Goal: Task Accomplishment & Management: Manage account settings

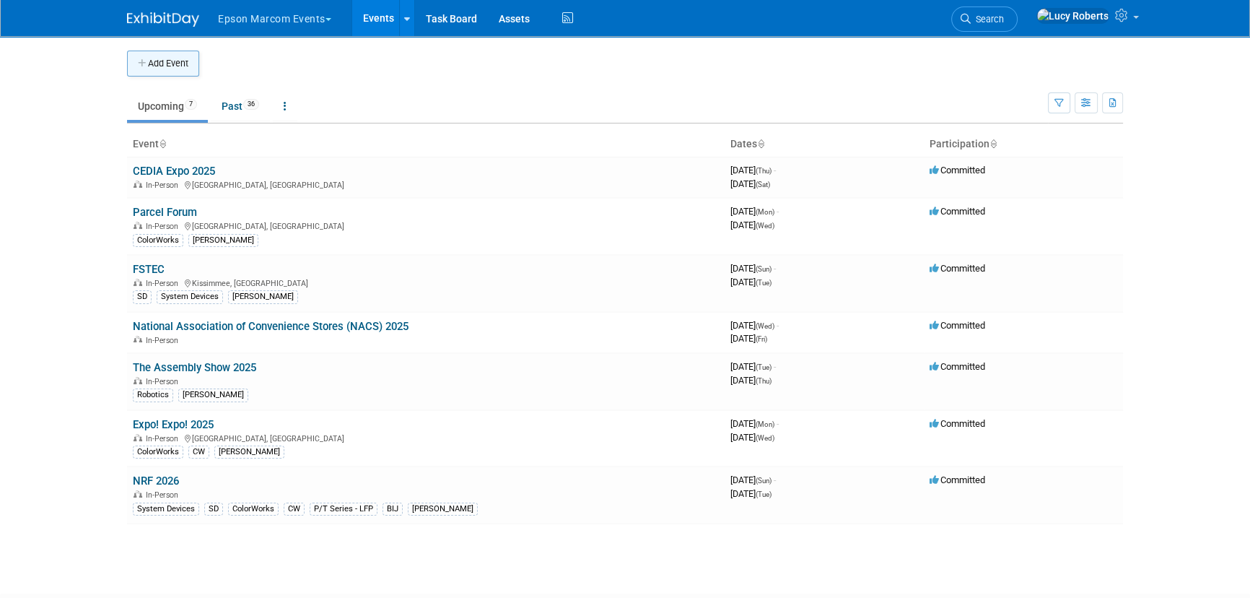
click at [178, 66] on button "Add Event" at bounding box center [163, 64] width 72 height 26
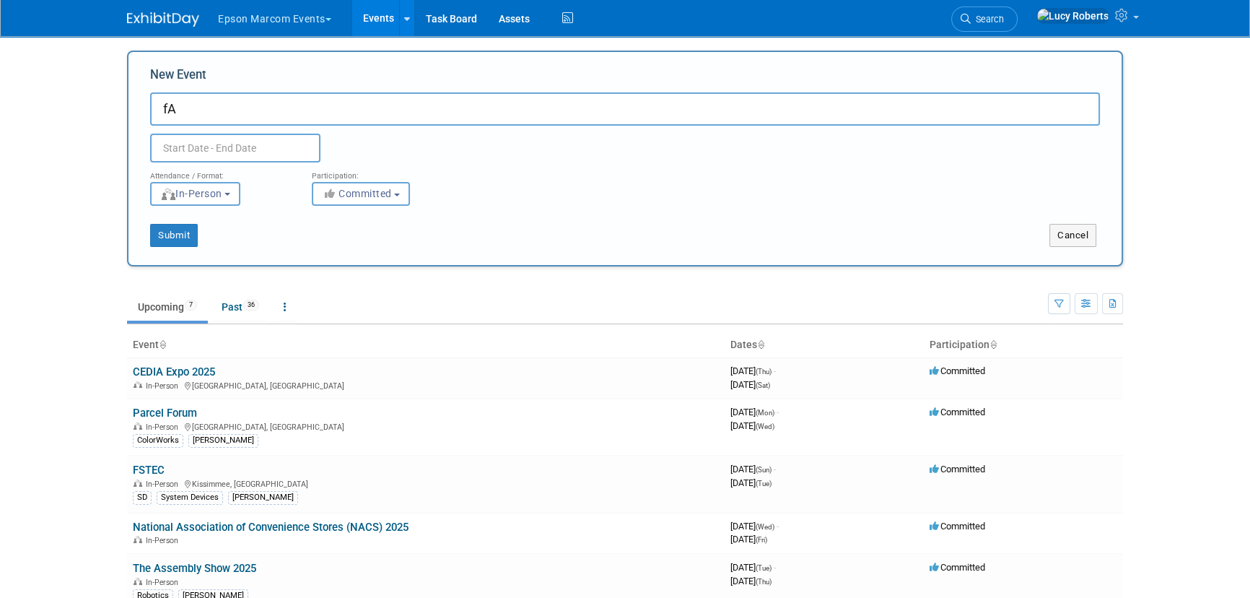
type input "f"
click at [299, 113] on input "FastSigns Winter" at bounding box center [625, 108] width 950 height 33
type input "FastSigns Winter 2026"
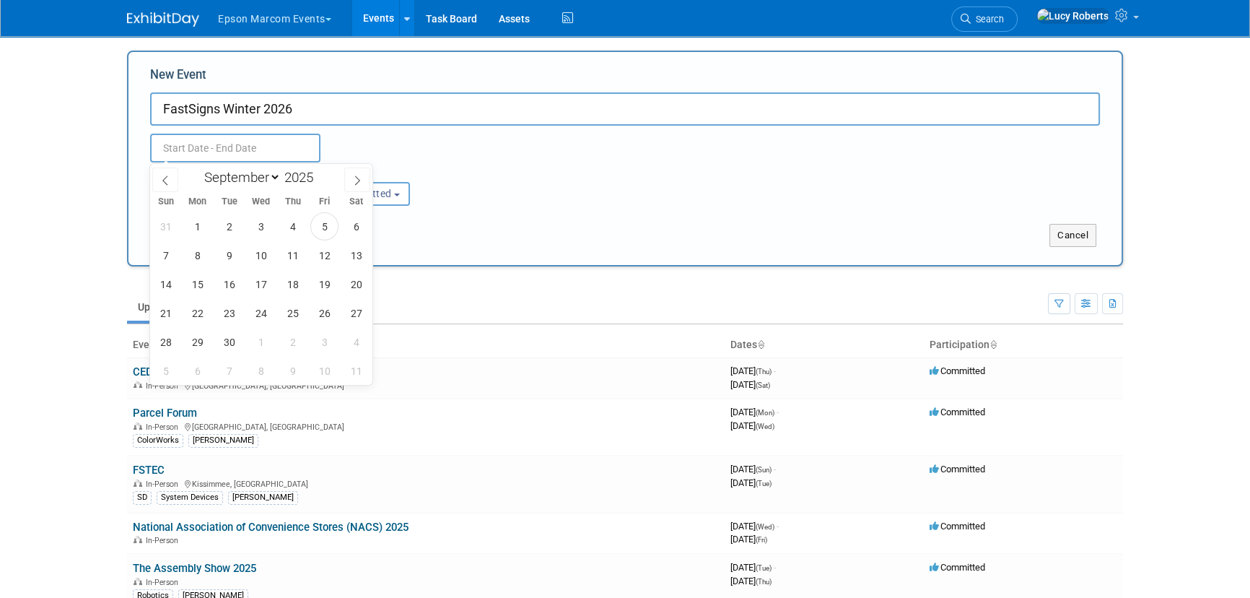
click at [200, 144] on input "text" at bounding box center [235, 148] width 170 height 29
click at [357, 180] on icon at bounding box center [357, 180] width 10 height 10
select select "11"
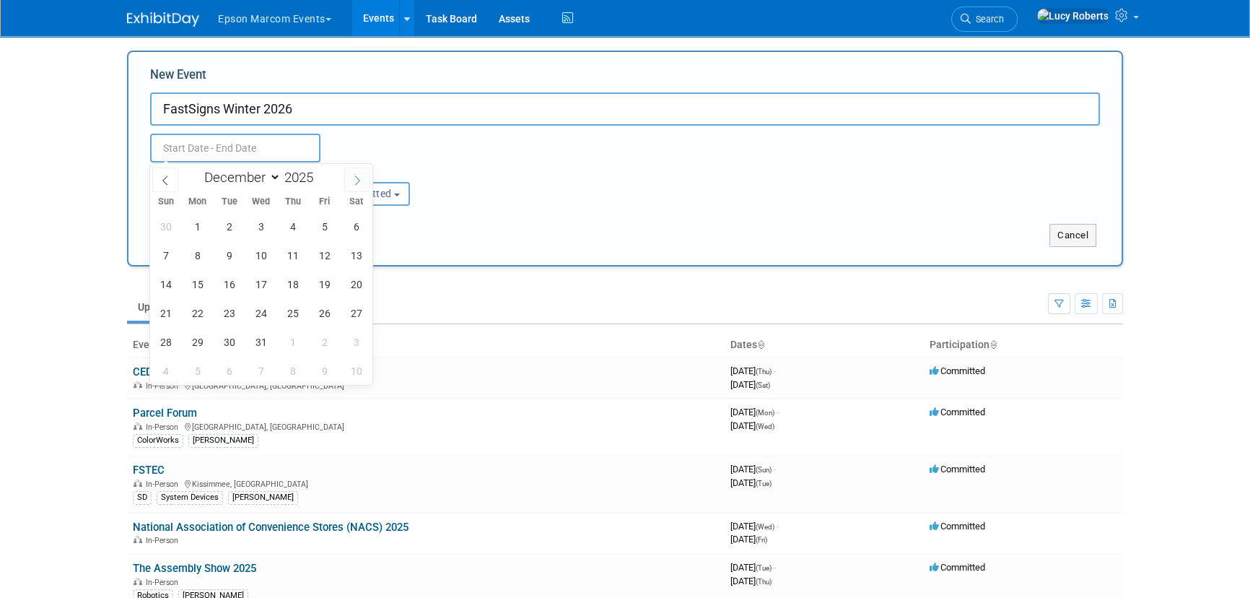
click at [357, 180] on icon at bounding box center [357, 180] width 10 height 10
type input "2026"
select select "0"
click at [227, 342] on span "27" at bounding box center [229, 342] width 28 height 28
click at [299, 345] on span "29" at bounding box center [293, 342] width 28 height 28
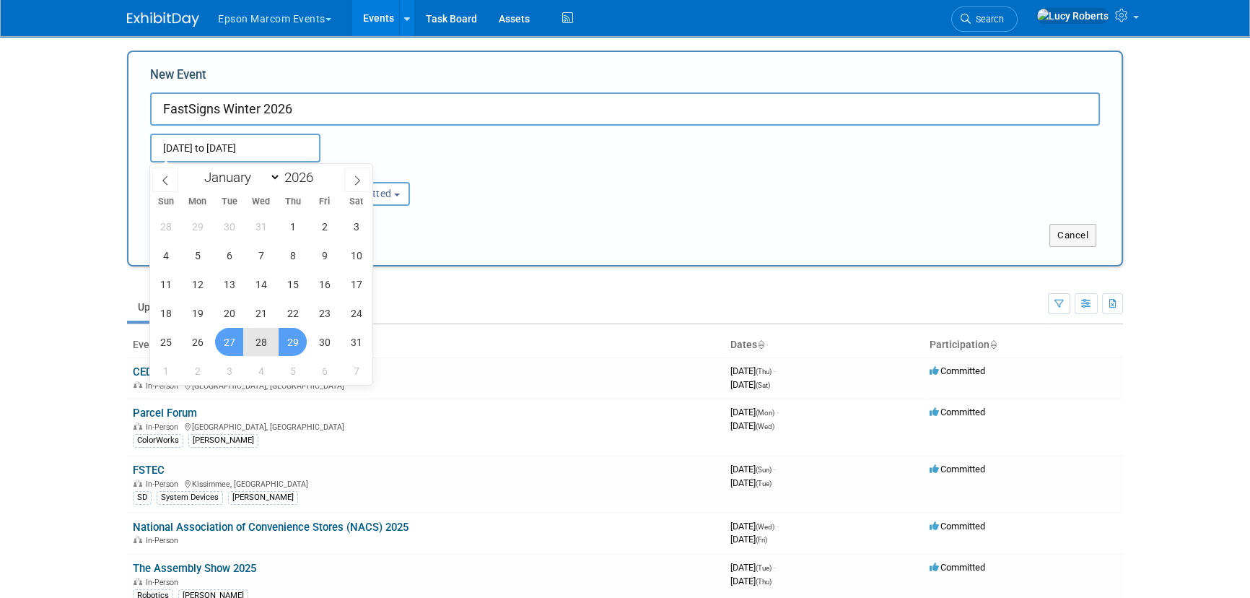
type input "[DATE] to [DATE]"
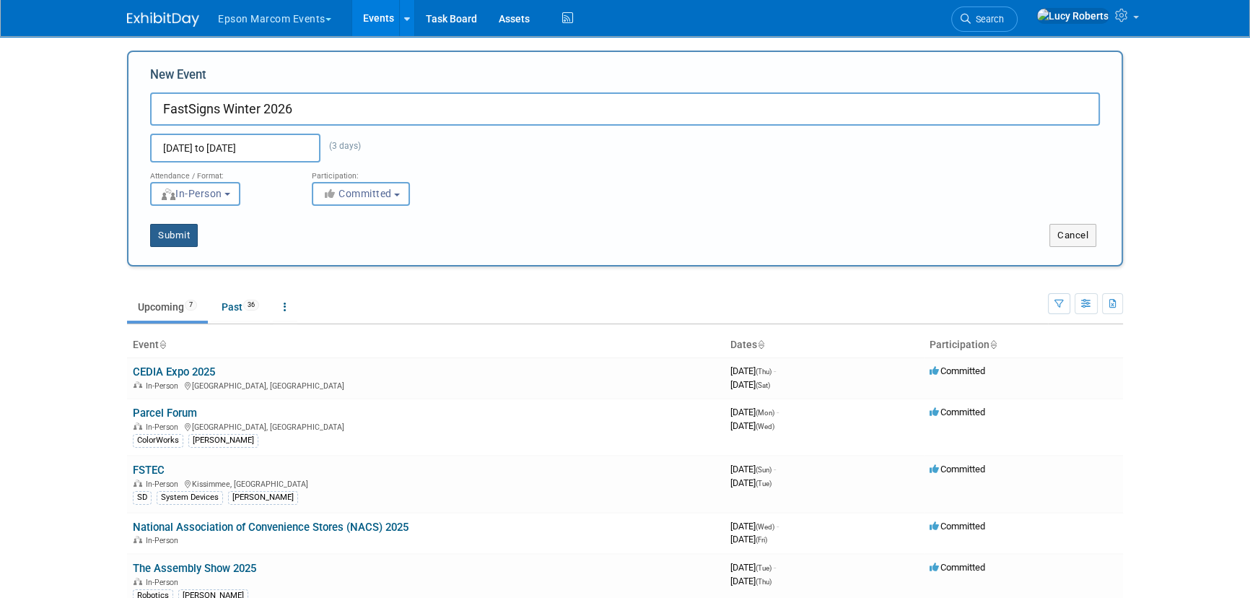
click at [178, 242] on button "Submit" at bounding box center [174, 235] width 48 height 23
type input "FastSigns Winter 2026"
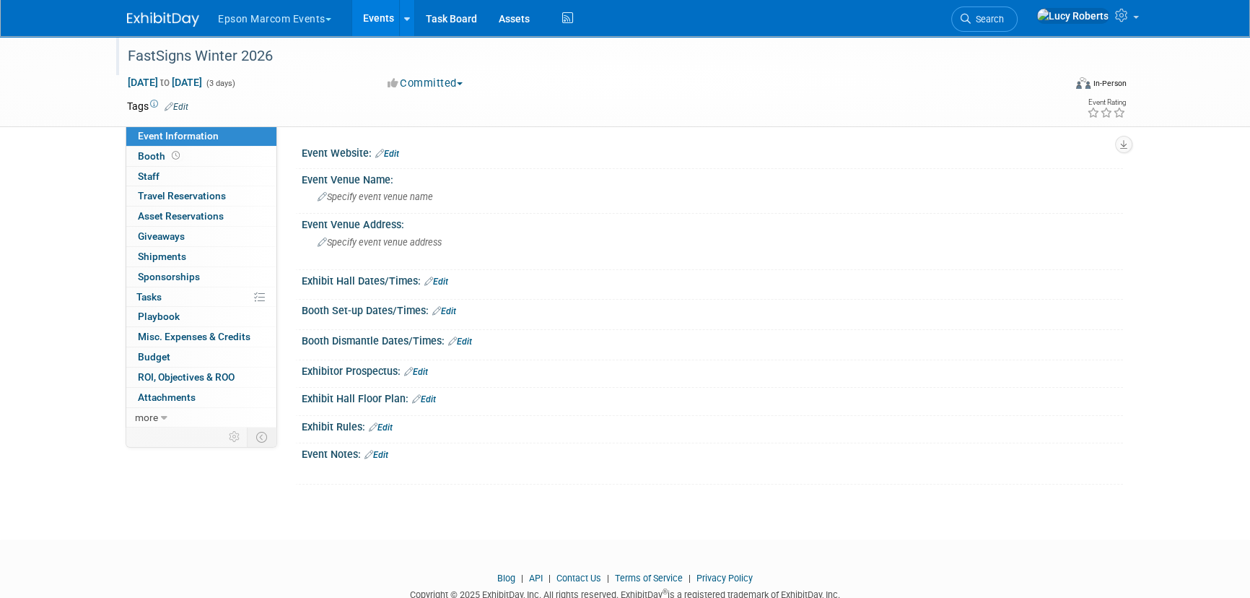
click at [201, 58] on div "FastSigns Winter 2026" at bounding box center [582, 56] width 919 height 26
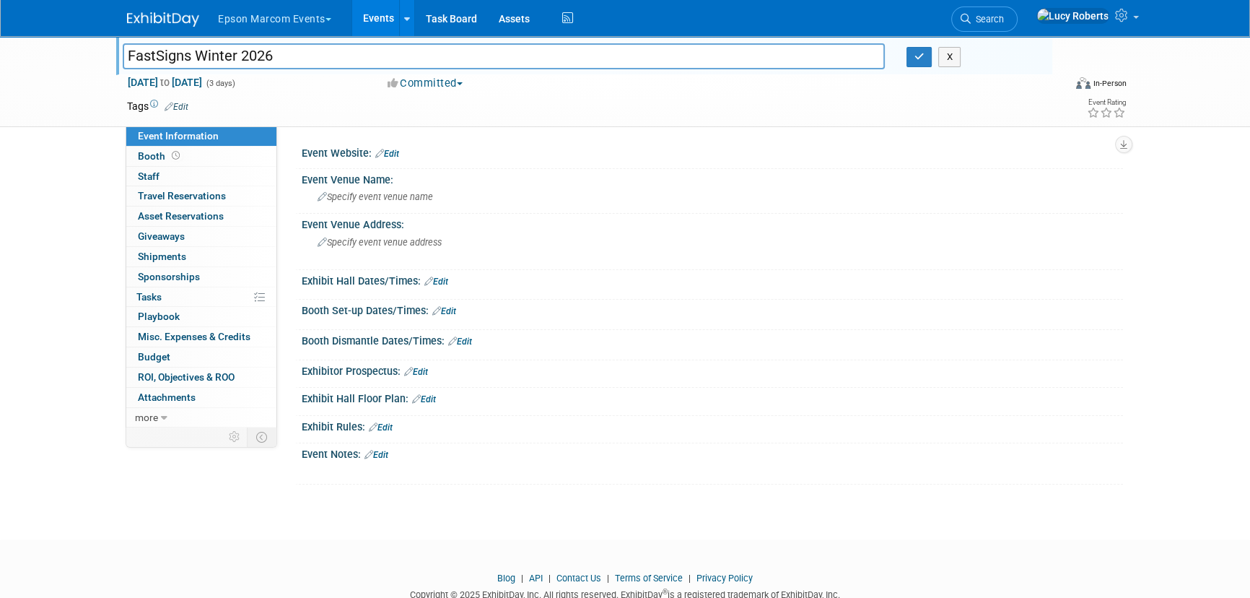
click at [237, 58] on input "FastSigns Winter 2026" at bounding box center [504, 55] width 762 height 25
type input "FastSigns International Convention 2026"
click at [924, 48] on button "button" at bounding box center [919, 57] width 26 height 20
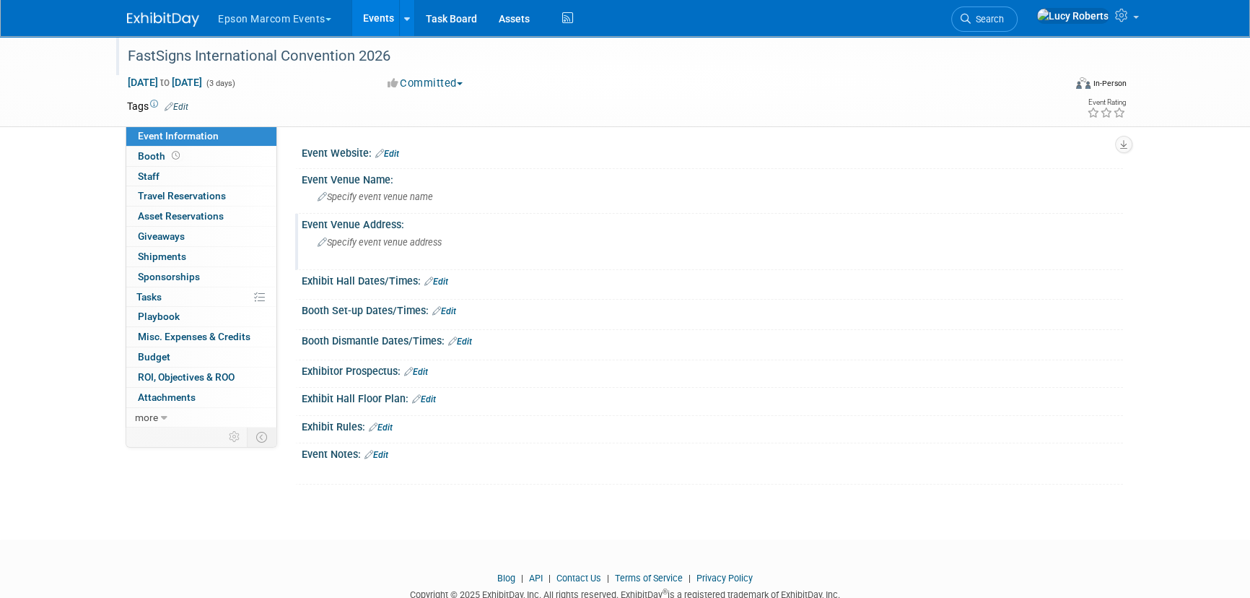
click at [404, 236] on div "Specify event venue address" at bounding box center [472, 247] width 320 height 33
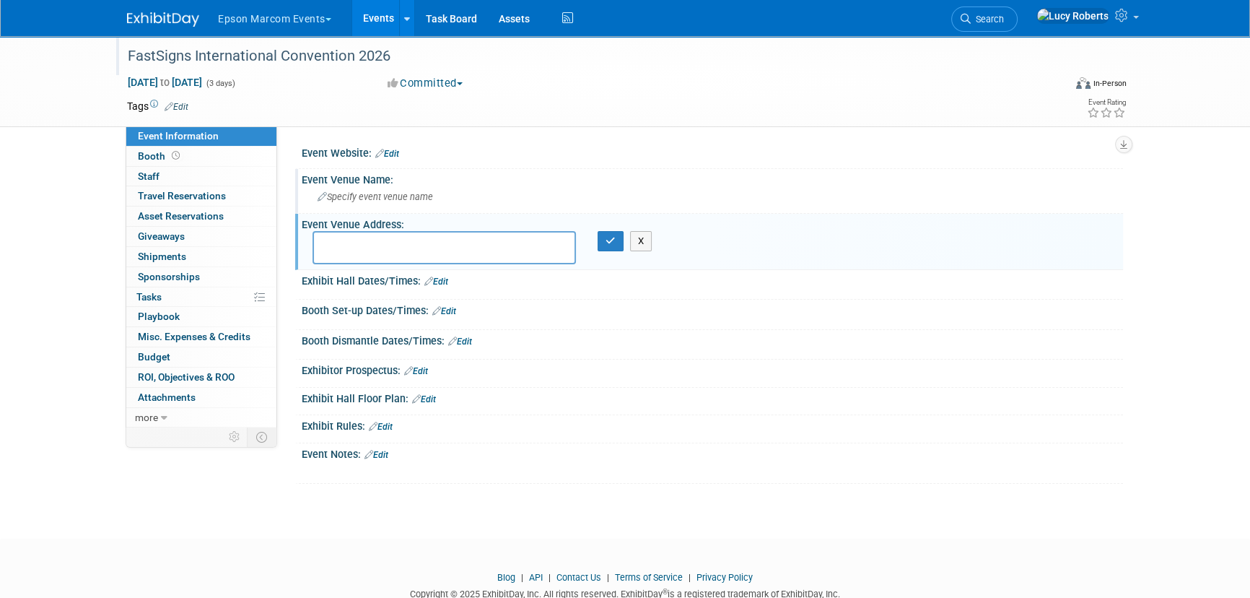
click at [407, 192] on span "Specify event venue name" at bounding box center [375, 196] width 115 height 11
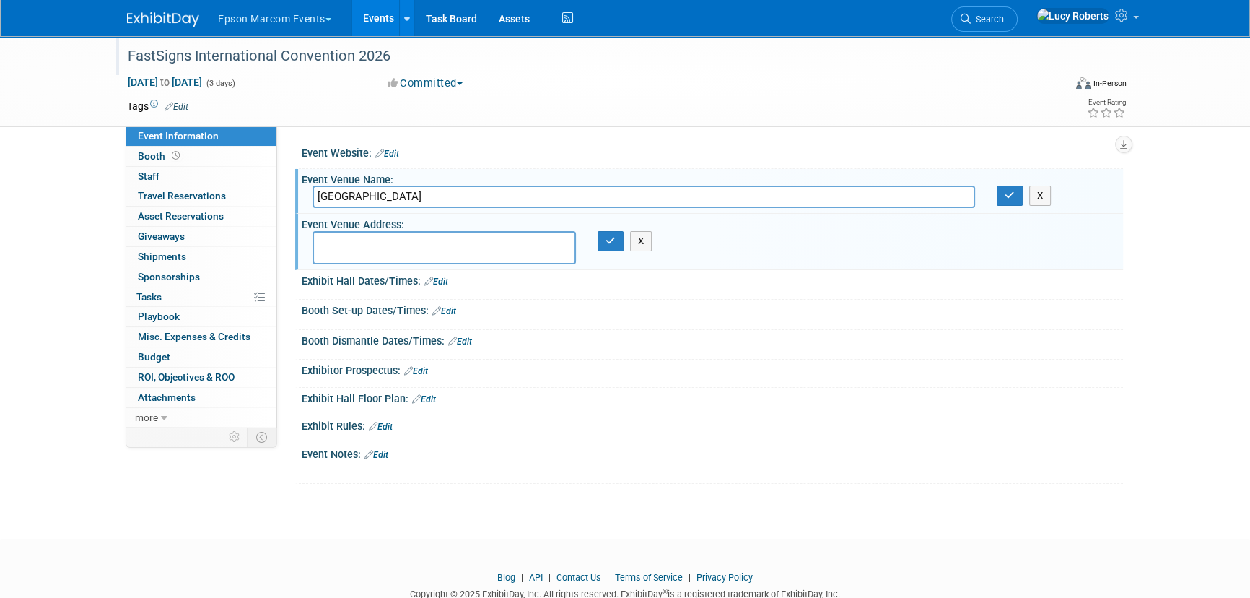
type input "[GEOGRAPHIC_DATA]"
click at [371, 237] on textarea at bounding box center [443, 247] width 263 height 33
type textarea "[GEOGRAPHIC_DATA], [GEOGRAPHIC_DATA]"
click at [606, 242] on icon "button" at bounding box center [610, 240] width 10 height 9
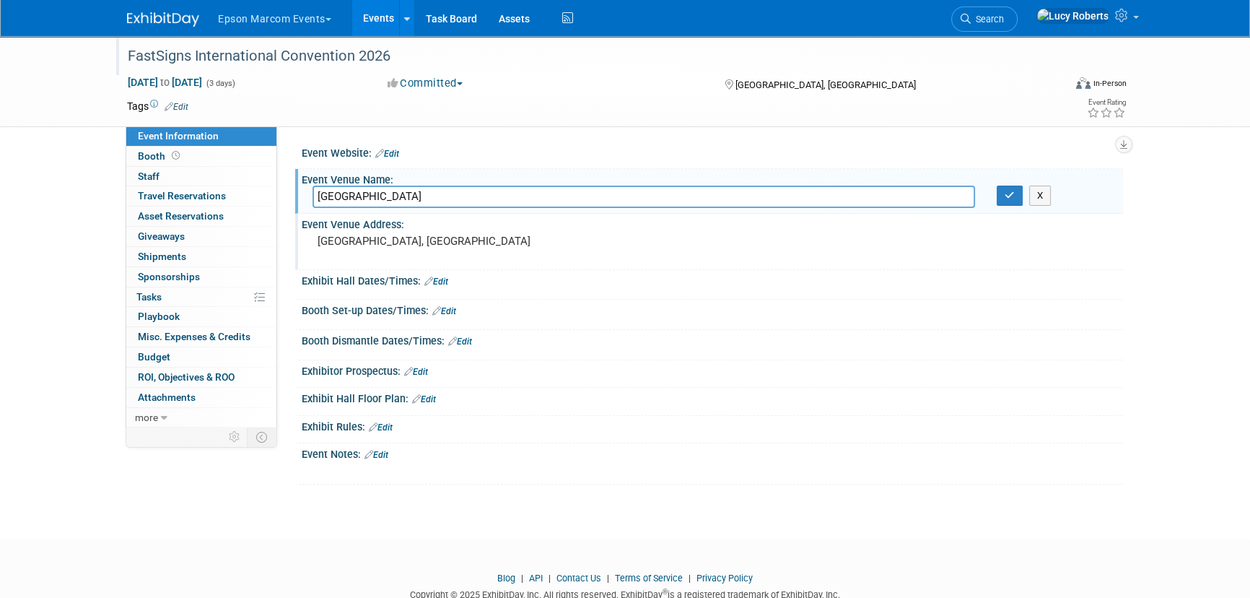
click at [442, 281] on link "Edit" at bounding box center [436, 281] width 24 height 10
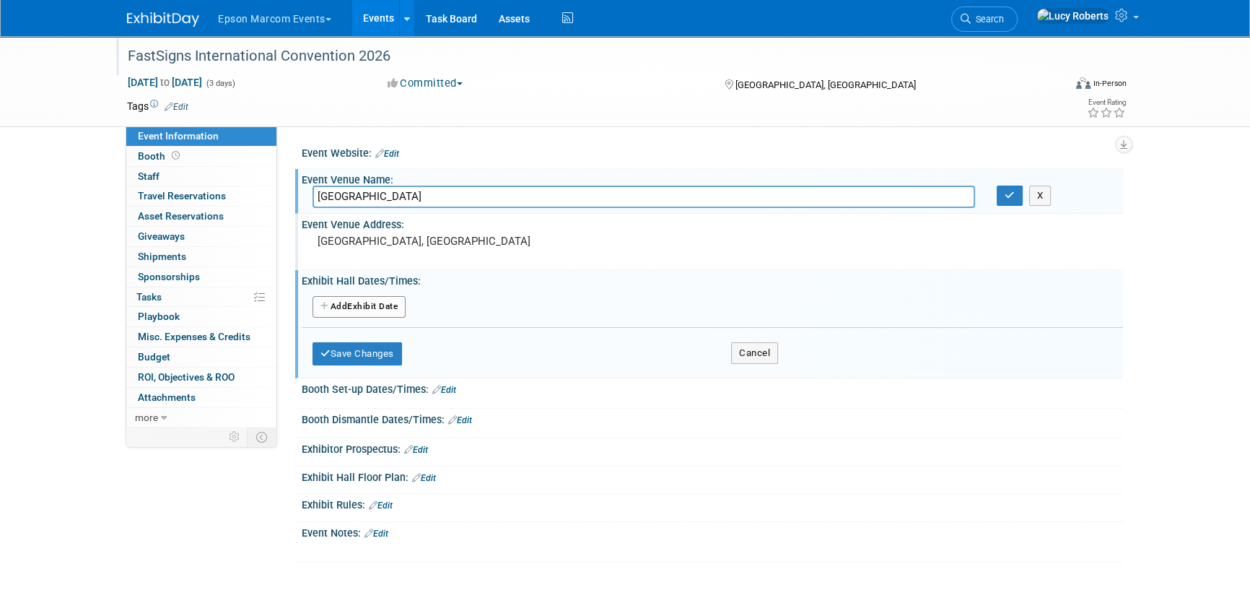
click at [367, 305] on button "Add Another Exhibit Date" at bounding box center [358, 307] width 93 height 22
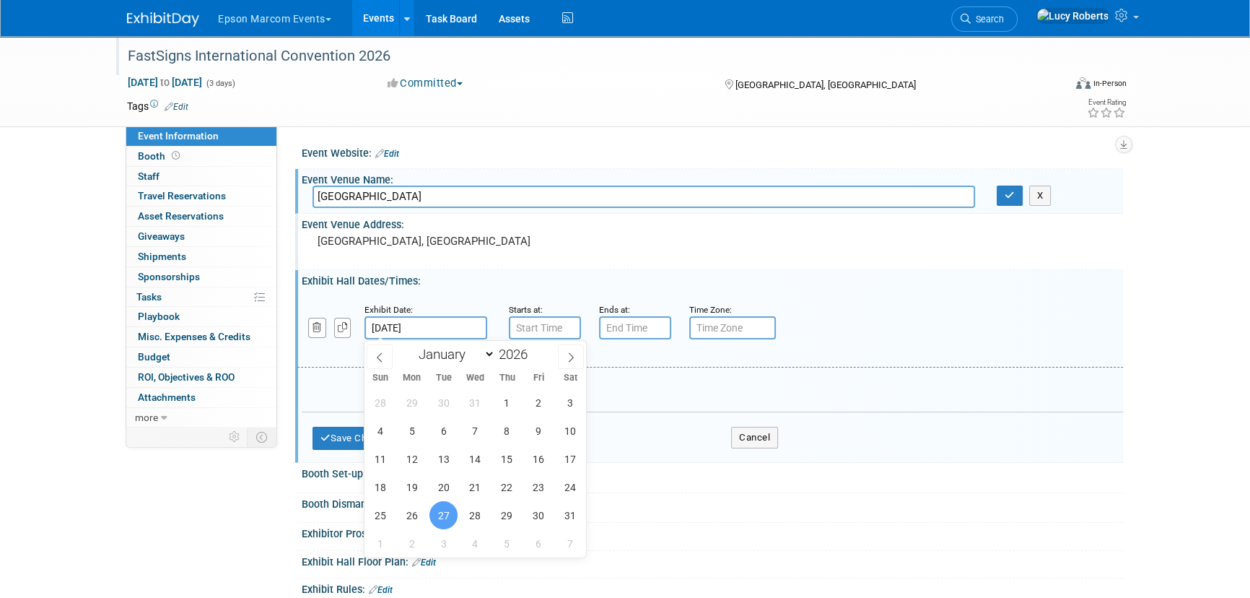
click at [403, 322] on input "[DATE]" at bounding box center [425, 327] width 123 height 23
click at [472, 512] on span "28" at bounding box center [475, 515] width 28 height 28
type input "[DATE]"
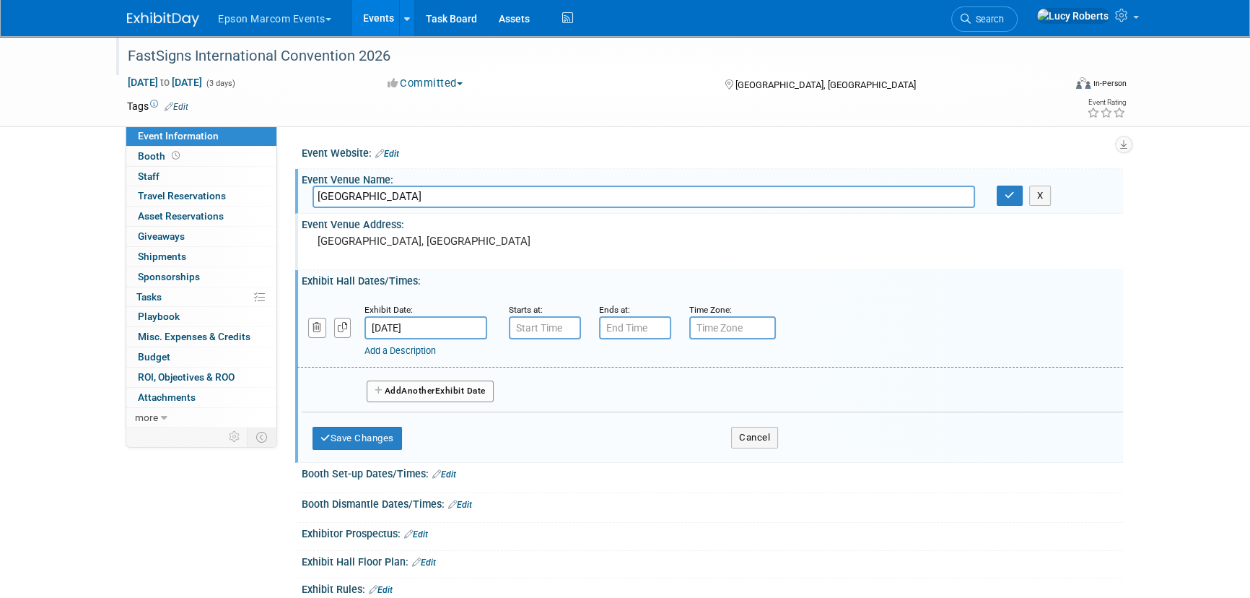
click at [726, 331] on input "text" at bounding box center [732, 327] width 87 height 23
type input "est"
click at [388, 392] on button "Add Another Exhibit Date" at bounding box center [430, 391] width 127 height 22
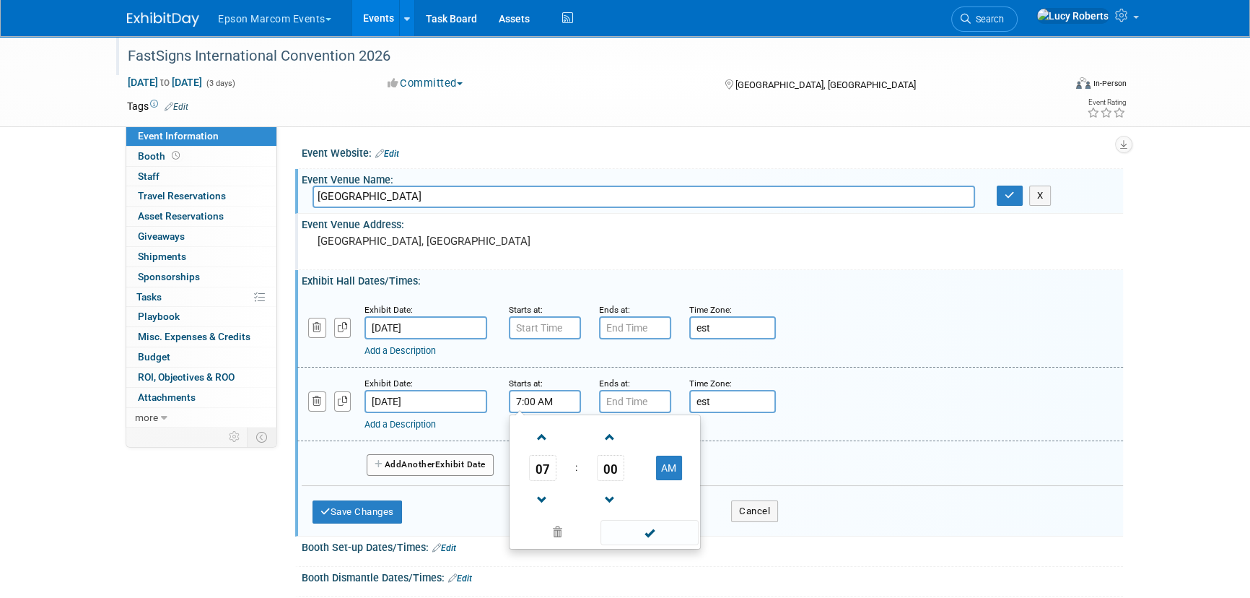
click at [542, 398] on input "7:00 AM" at bounding box center [545, 401] width 72 height 23
type input "M"
click at [534, 437] on span at bounding box center [542, 436] width 25 height 25
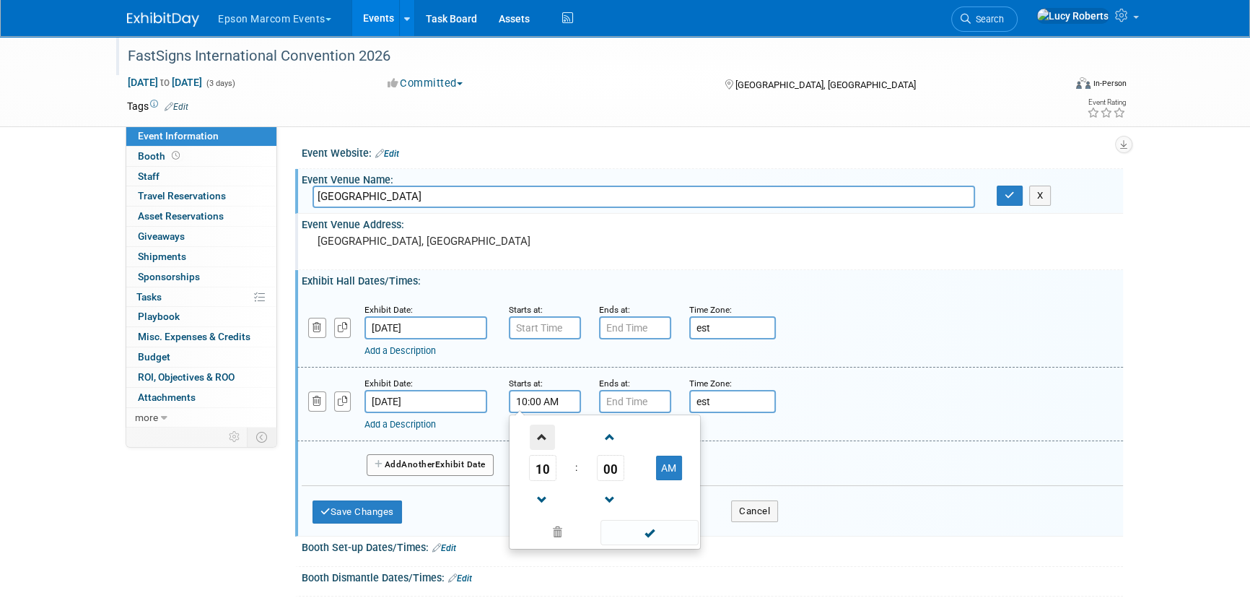
click at [534, 437] on span at bounding box center [542, 436] width 25 height 25
click at [607, 470] on span "00" at bounding box center [610, 468] width 27 height 26
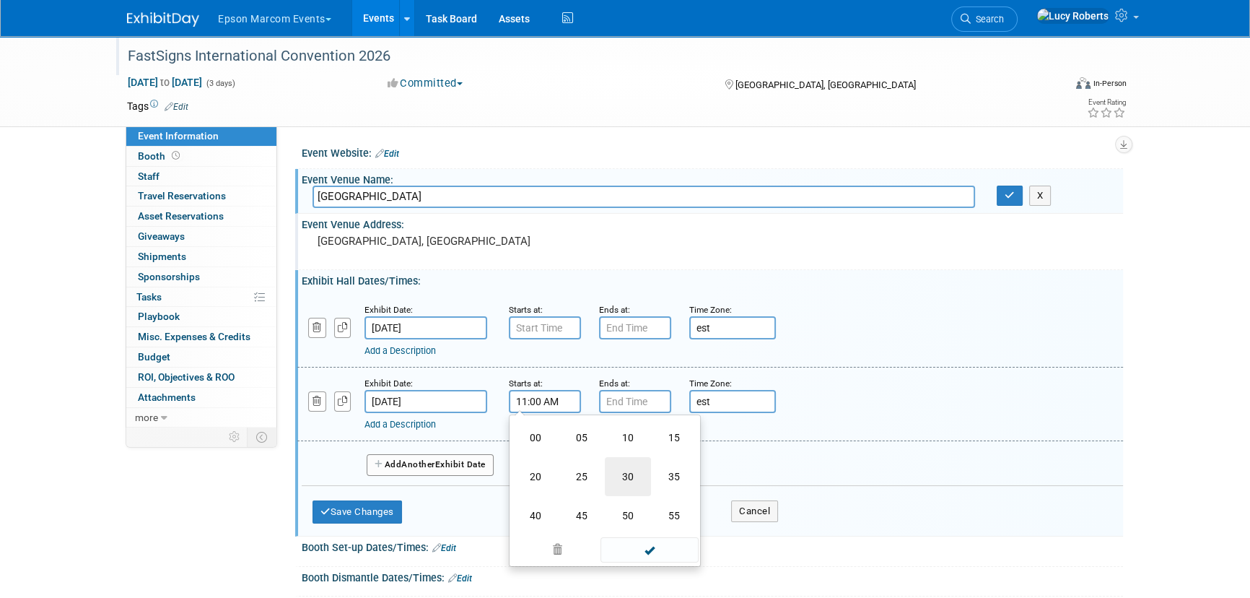
click at [621, 477] on td "30" at bounding box center [628, 476] width 46 height 39
click at [665, 468] on button "AM" at bounding box center [669, 467] width 26 height 25
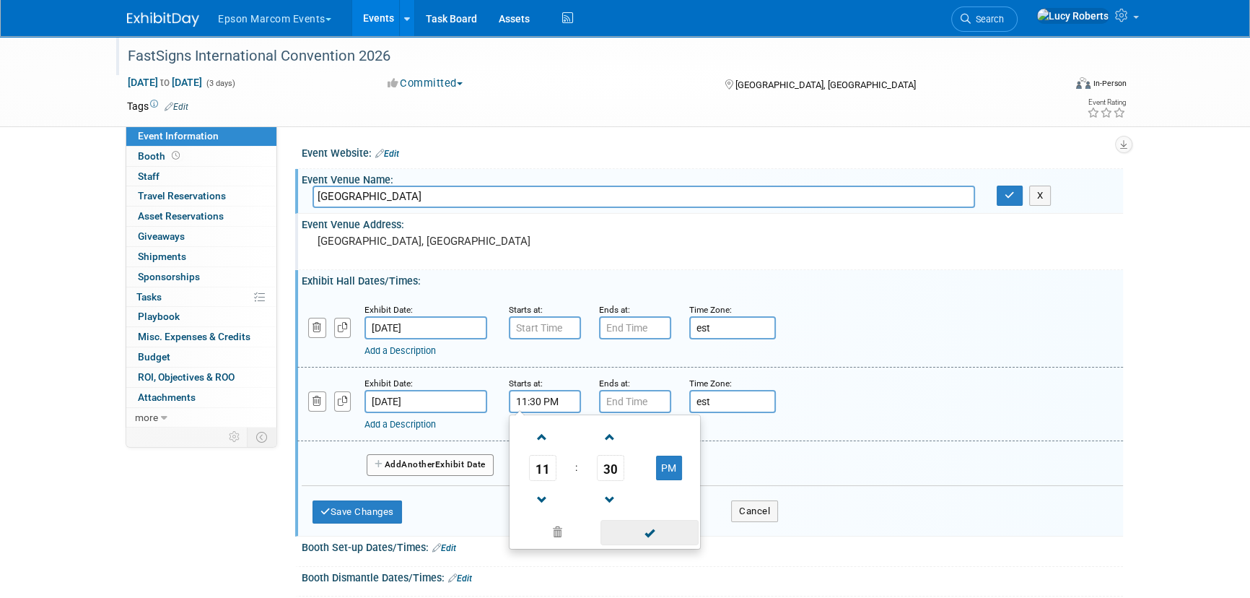
click at [660, 538] on span at bounding box center [648, 532] width 97 height 25
type input "11:30 PM"
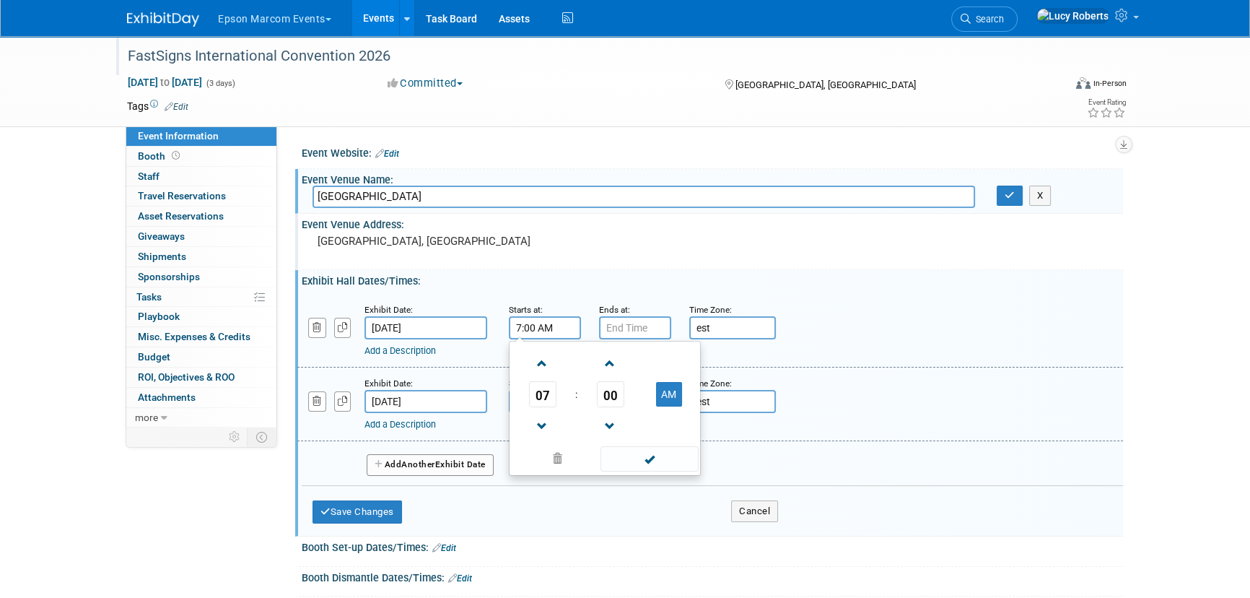
click at [544, 327] on input "7:00 AM" at bounding box center [545, 327] width 72 height 23
click at [546, 362] on span at bounding box center [542, 363] width 25 height 25
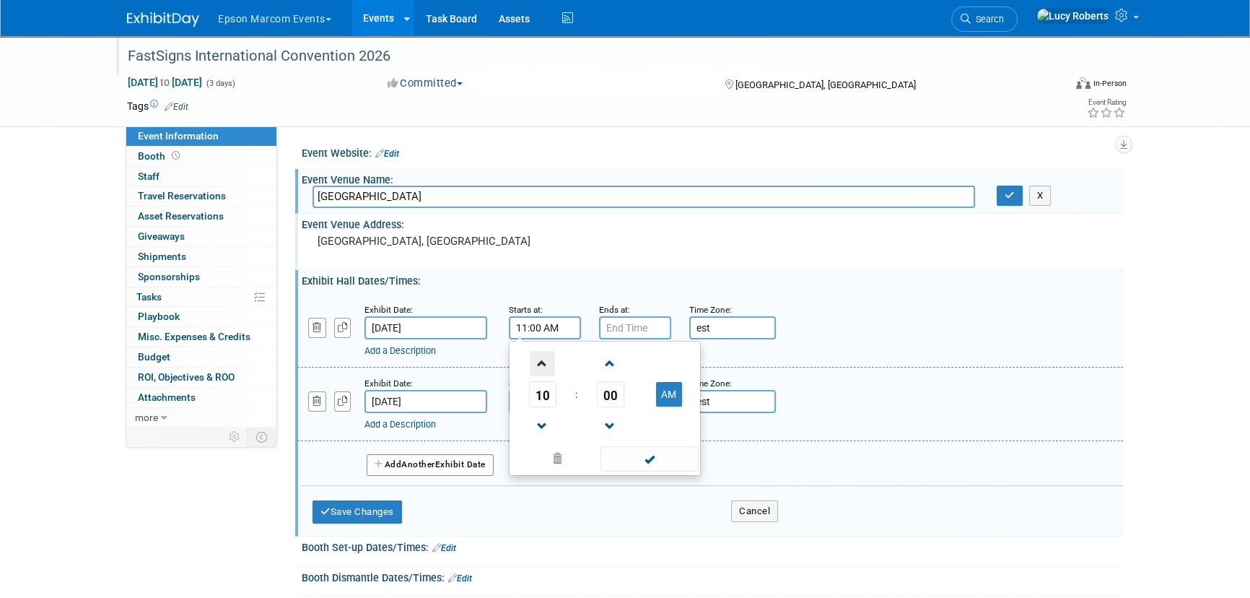
click at [546, 362] on span at bounding box center [542, 363] width 25 height 25
click at [539, 424] on span at bounding box center [542, 425] width 25 height 25
click at [604, 396] on span "00" at bounding box center [610, 394] width 27 height 26
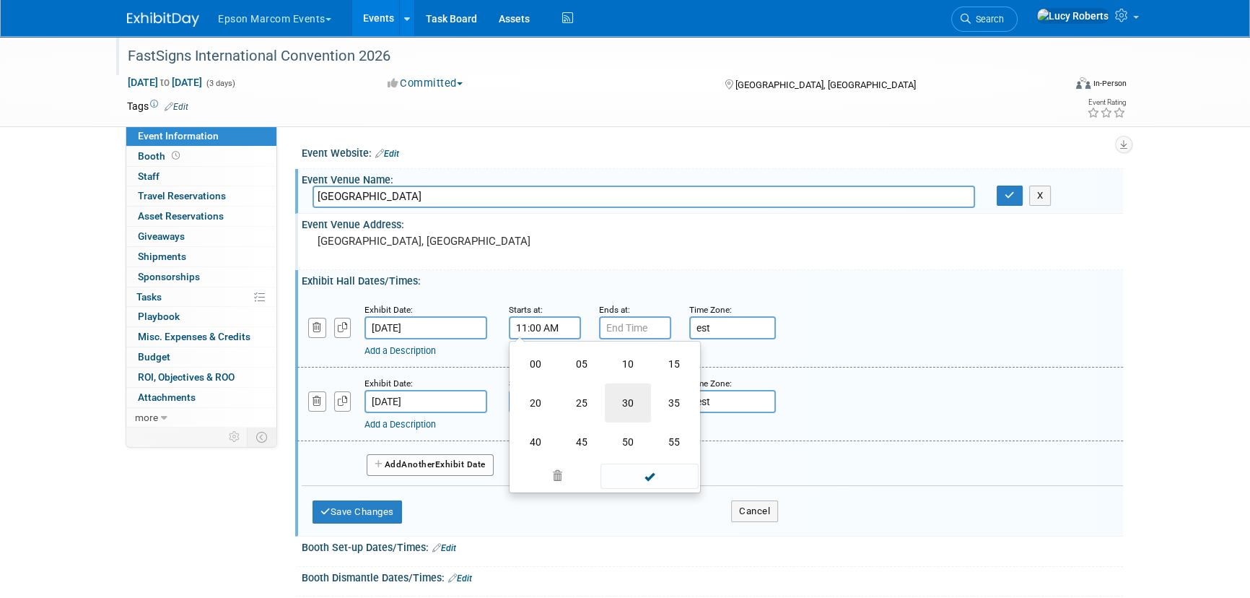
click at [615, 406] on td "30" at bounding box center [628, 402] width 46 height 39
type input "11:30 AM"
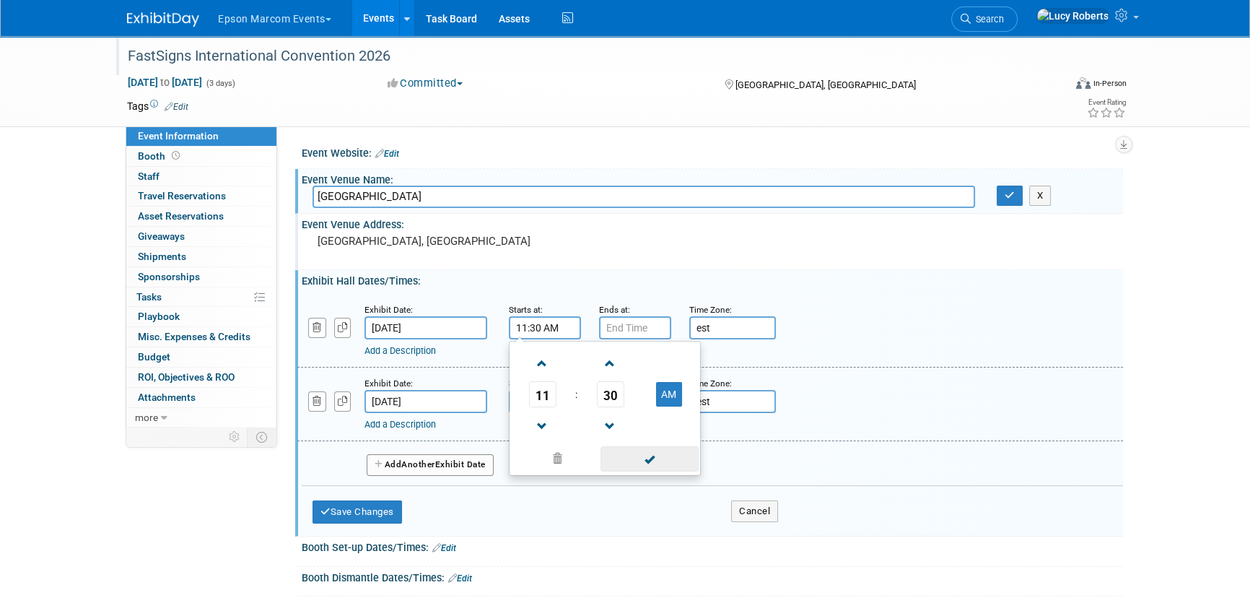
click at [647, 464] on span at bounding box center [648, 458] width 97 height 25
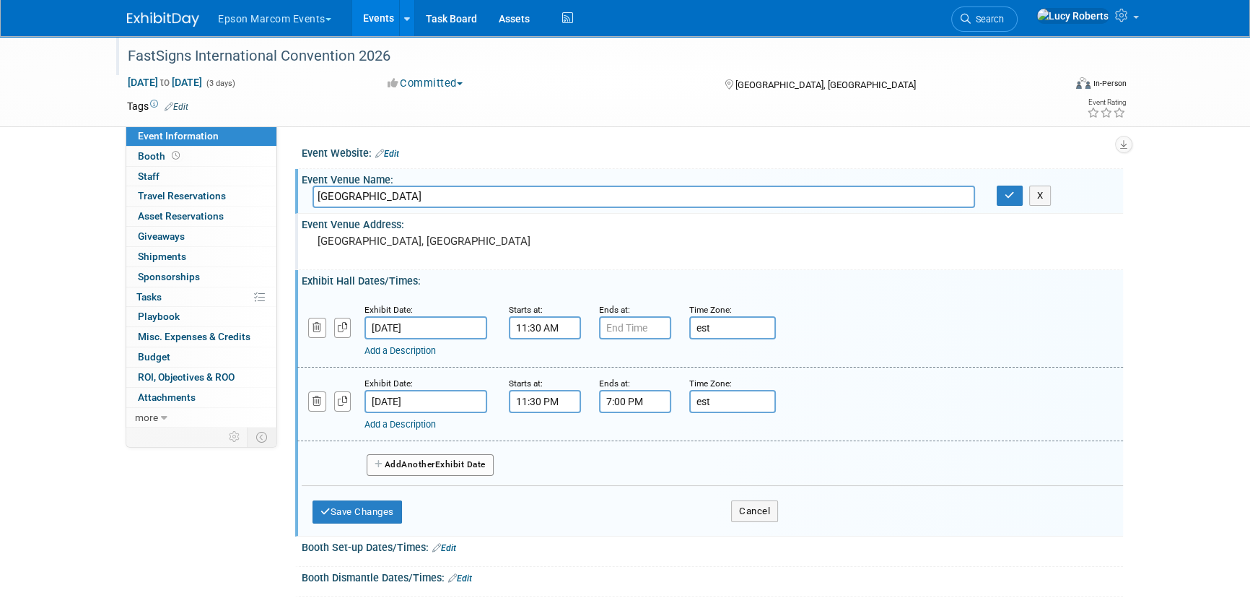
click at [626, 406] on input "7:00 PM" at bounding box center [635, 401] width 72 height 23
click at [631, 432] on span at bounding box center [632, 436] width 25 height 25
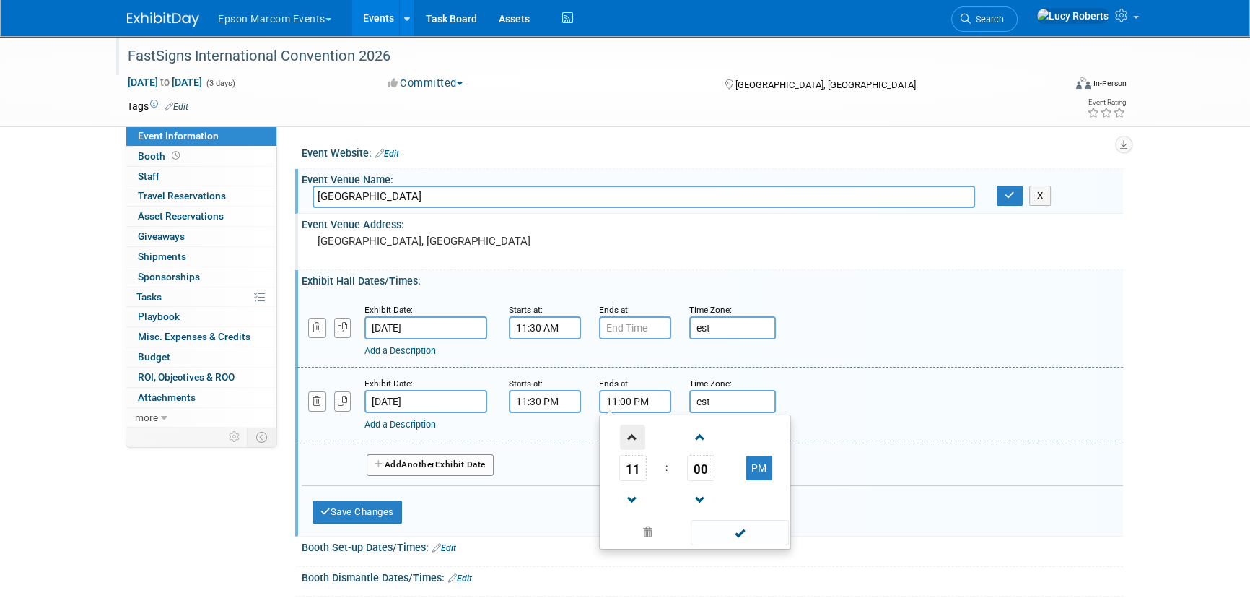
click at [631, 432] on span at bounding box center [632, 436] width 25 height 25
click at [705, 471] on span "00" at bounding box center [700, 468] width 27 height 26
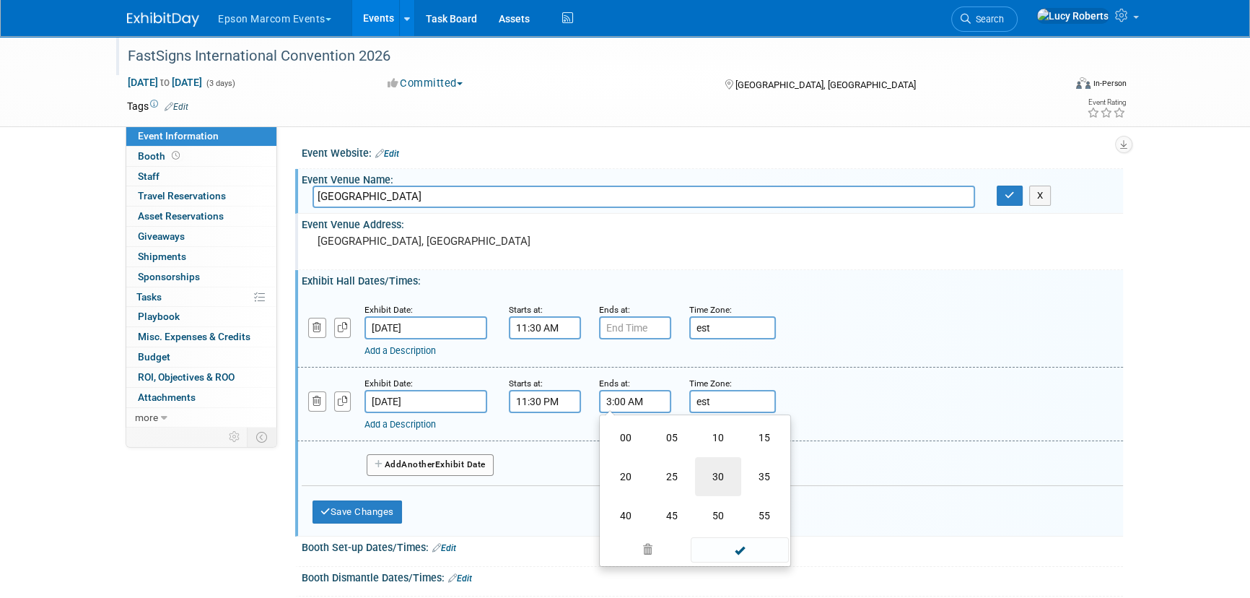
click at [706, 476] on td "30" at bounding box center [718, 476] width 46 height 39
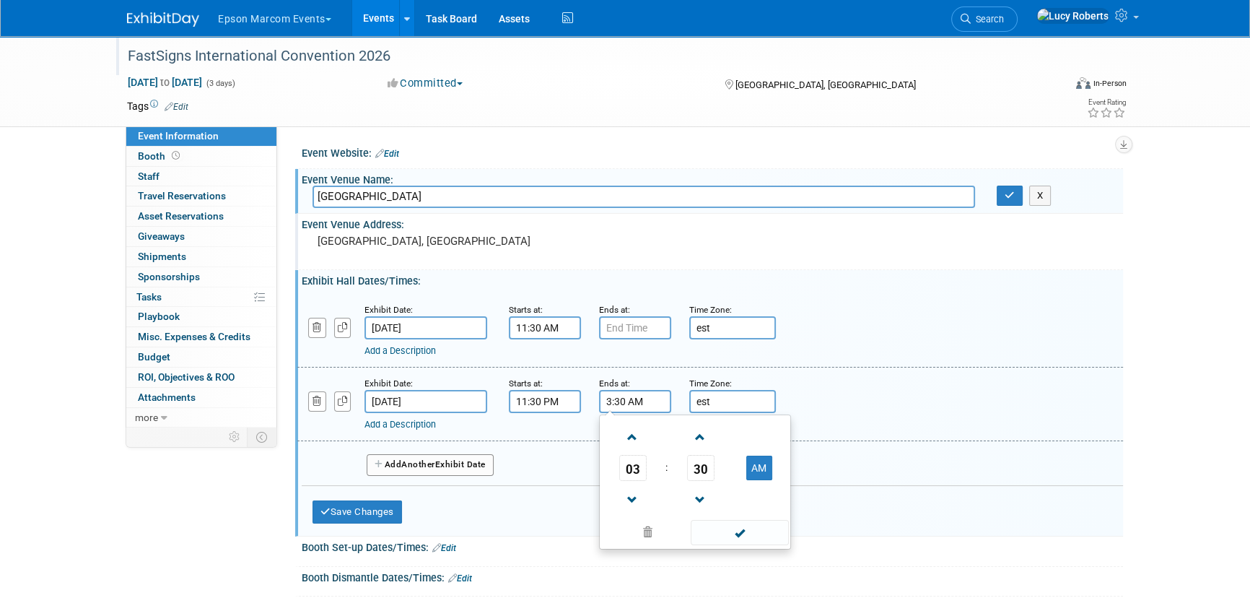
click at [751, 481] on td at bounding box center [758, 499] width 57 height 37
click at [756, 470] on button "AM" at bounding box center [759, 467] width 26 height 25
type input "3:30 PM"
drag, startPoint x: 735, startPoint y: 534, endPoint x: 712, endPoint y: 524, distance: 25.2
click at [735, 534] on span at bounding box center [739, 532] width 97 height 25
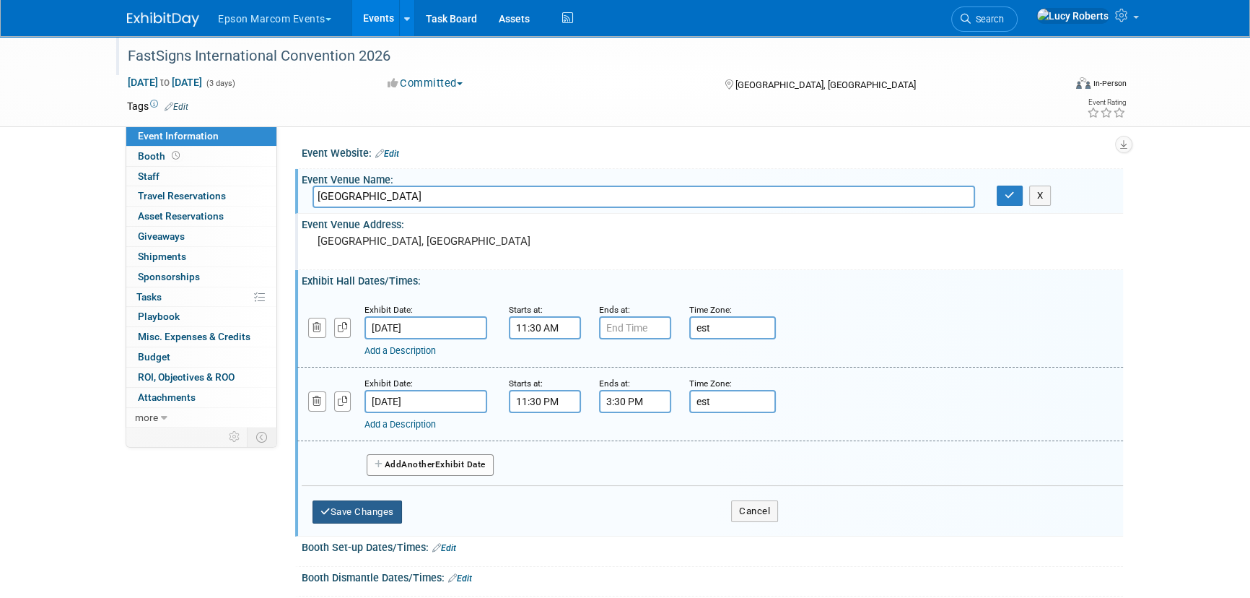
click at [368, 513] on button "Save Changes" at bounding box center [356, 511] width 89 height 23
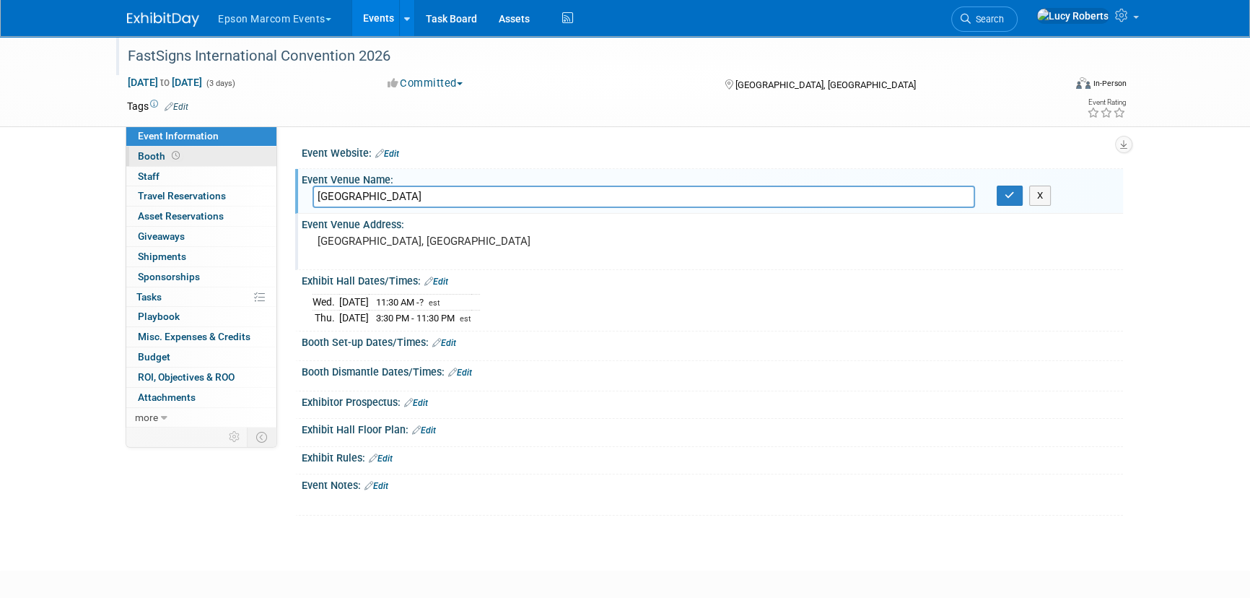
click at [159, 161] on span "Booth" at bounding box center [160, 156] width 45 height 12
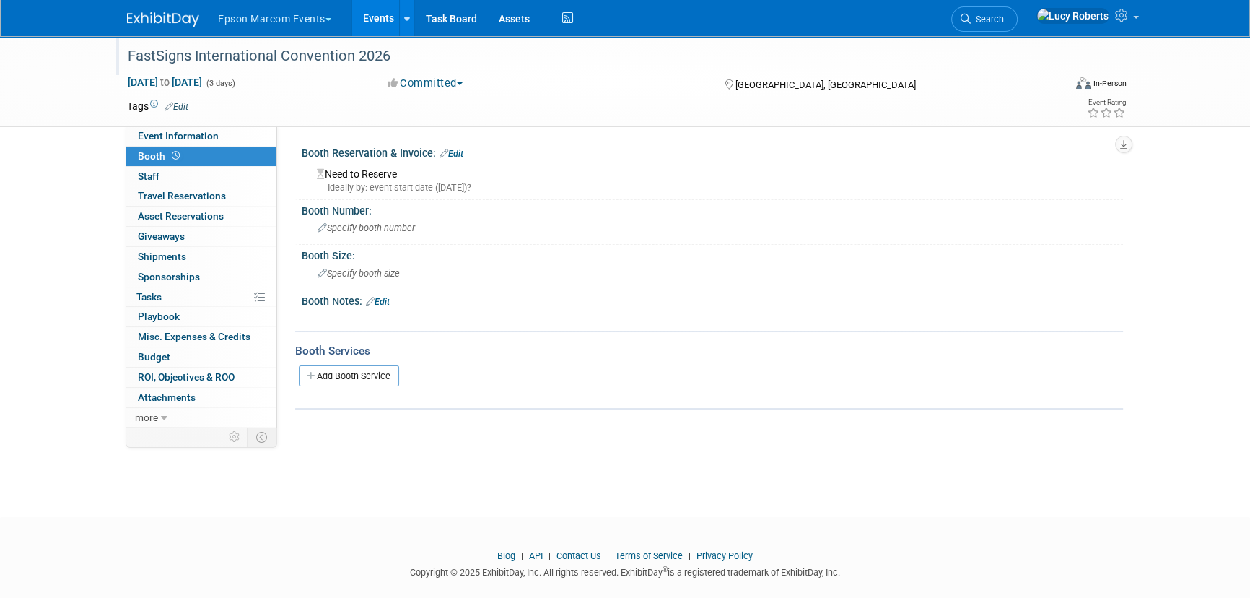
click at [382, 175] on div "Need to Reserve Ideally by: event start date ([DATE])?" at bounding box center [712, 178] width 800 height 31
click at [463, 152] on link "Edit" at bounding box center [451, 154] width 24 height 10
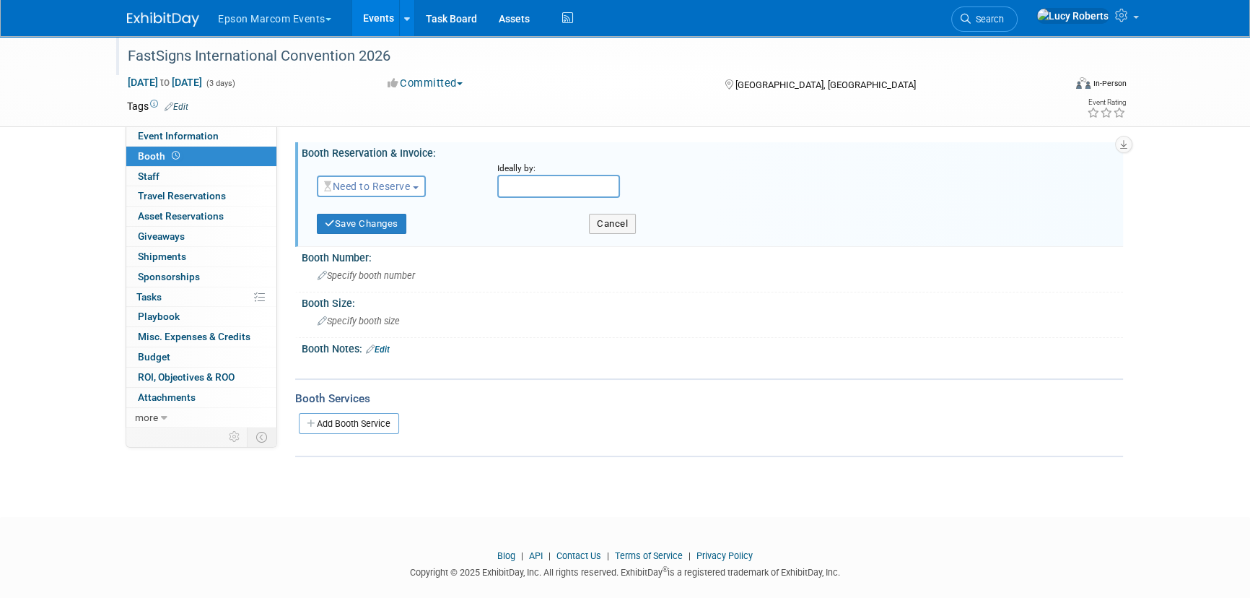
click at [406, 182] on span "Need to Reserve" at bounding box center [367, 186] width 86 height 12
click at [395, 227] on link "Reserved" at bounding box center [395, 231] width 154 height 20
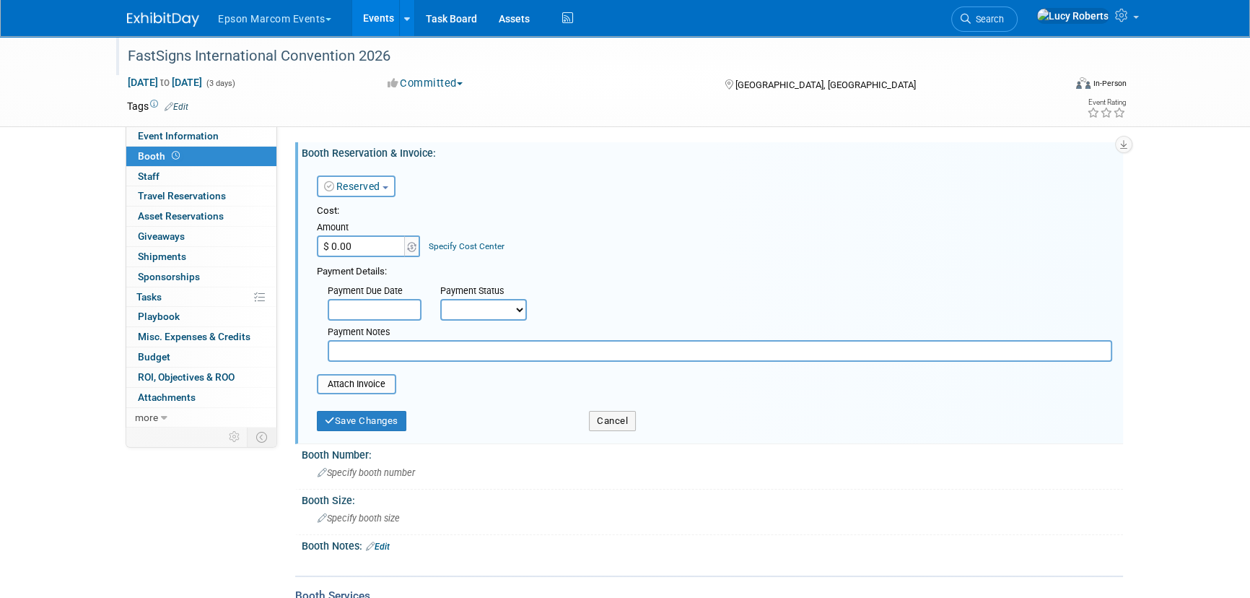
click at [377, 249] on input "$ 0.00" at bounding box center [362, 246] width 90 height 22
click at [362, 249] on input "$ 0.00" at bounding box center [362, 246] width 90 height 22
type input "$ 45,230.00"
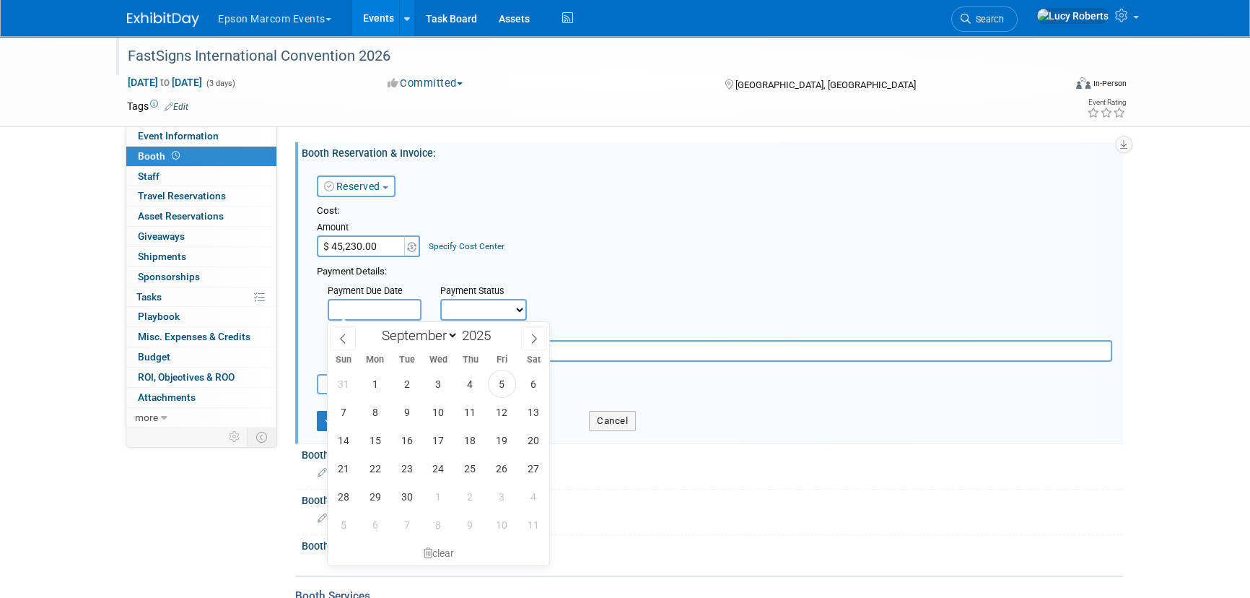
click at [388, 303] on input "text" at bounding box center [375, 310] width 94 height 22
click at [347, 332] on span at bounding box center [343, 337] width 26 height 25
select select "7"
click at [375, 470] on span "18" at bounding box center [375, 468] width 28 height 28
type input "[DATE]"
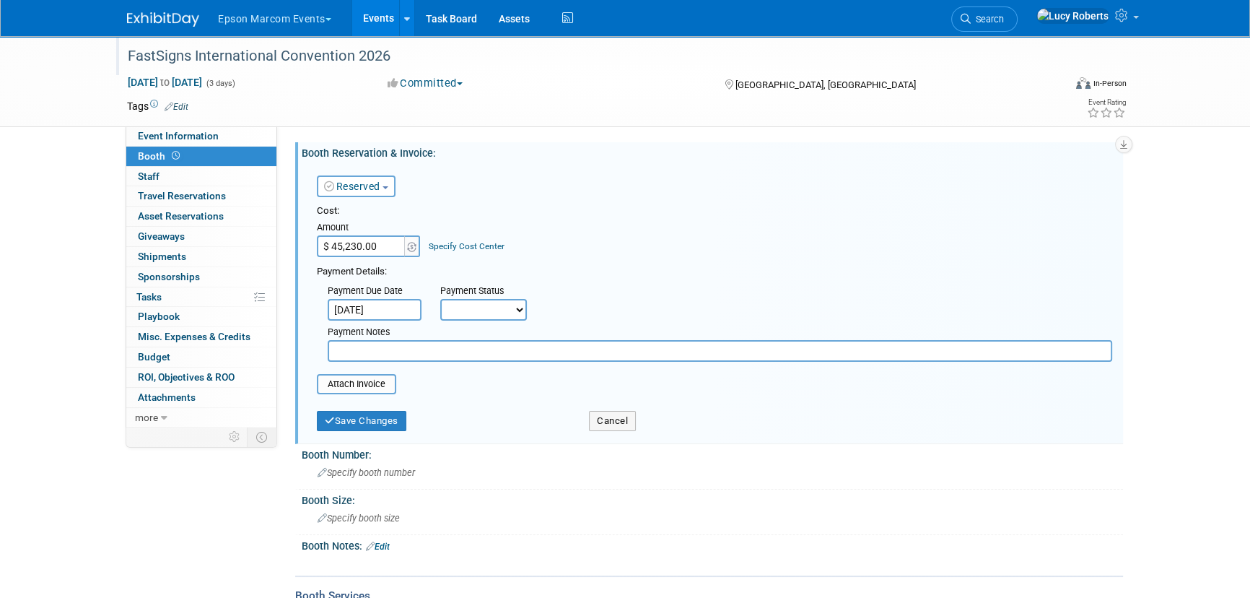
paste input "View payment request 160106 in E-Payment."
drag, startPoint x: 437, startPoint y: 353, endPoint x: 224, endPoint y: 342, distance: 213.2
click at [224, 342] on div "Event Information Event Info Booth Booth 0 Staff 0 Staff 0 Travel Reservations …" at bounding box center [624, 345] width 1017 height 618
click at [439, 353] on input "160106 in E-Payment." at bounding box center [720, 351] width 784 height 22
type input "160106 in E-Payment"
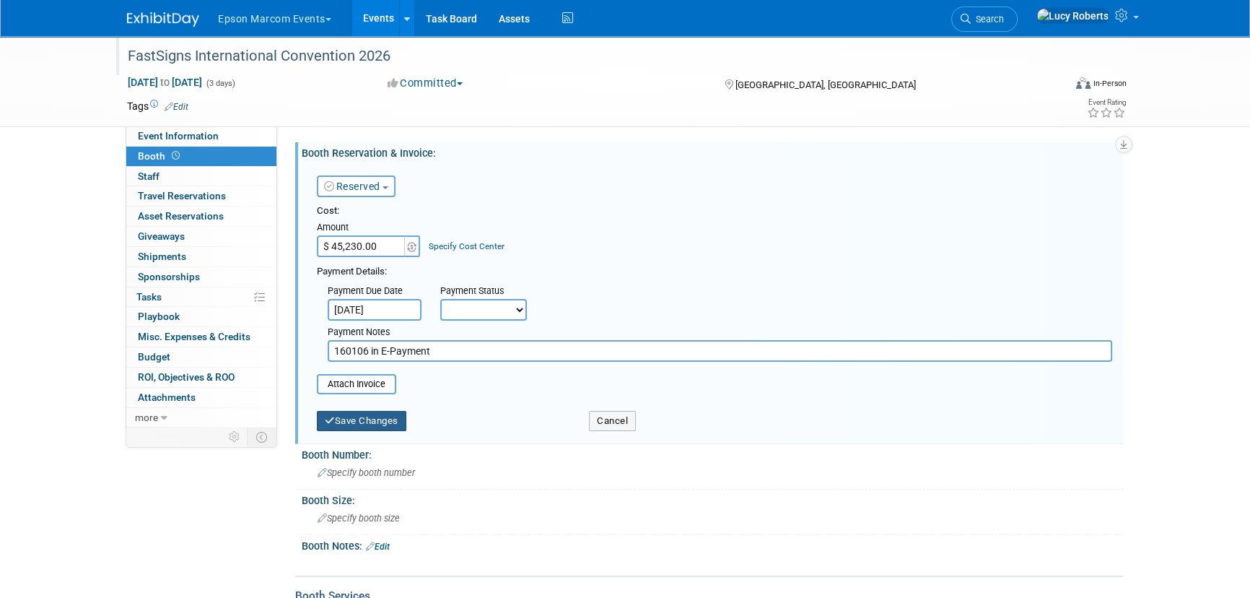
click at [365, 421] on button "Save Changes" at bounding box center [361, 421] width 89 height 20
